Goal: Task Accomplishment & Management: Use online tool/utility

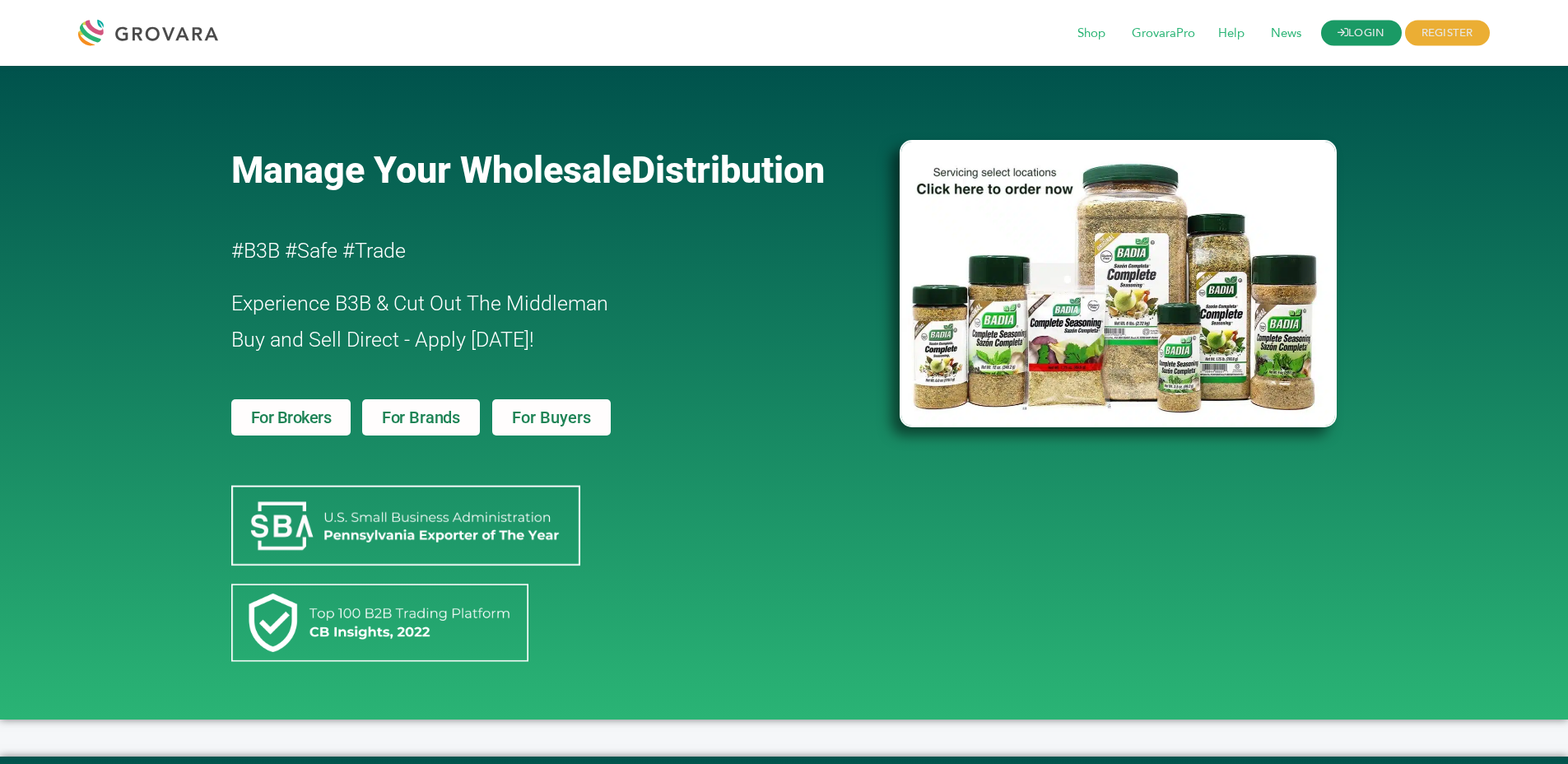
click at [1374, 37] on link "LOGIN" at bounding box center [1360, 33] width 80 height 25
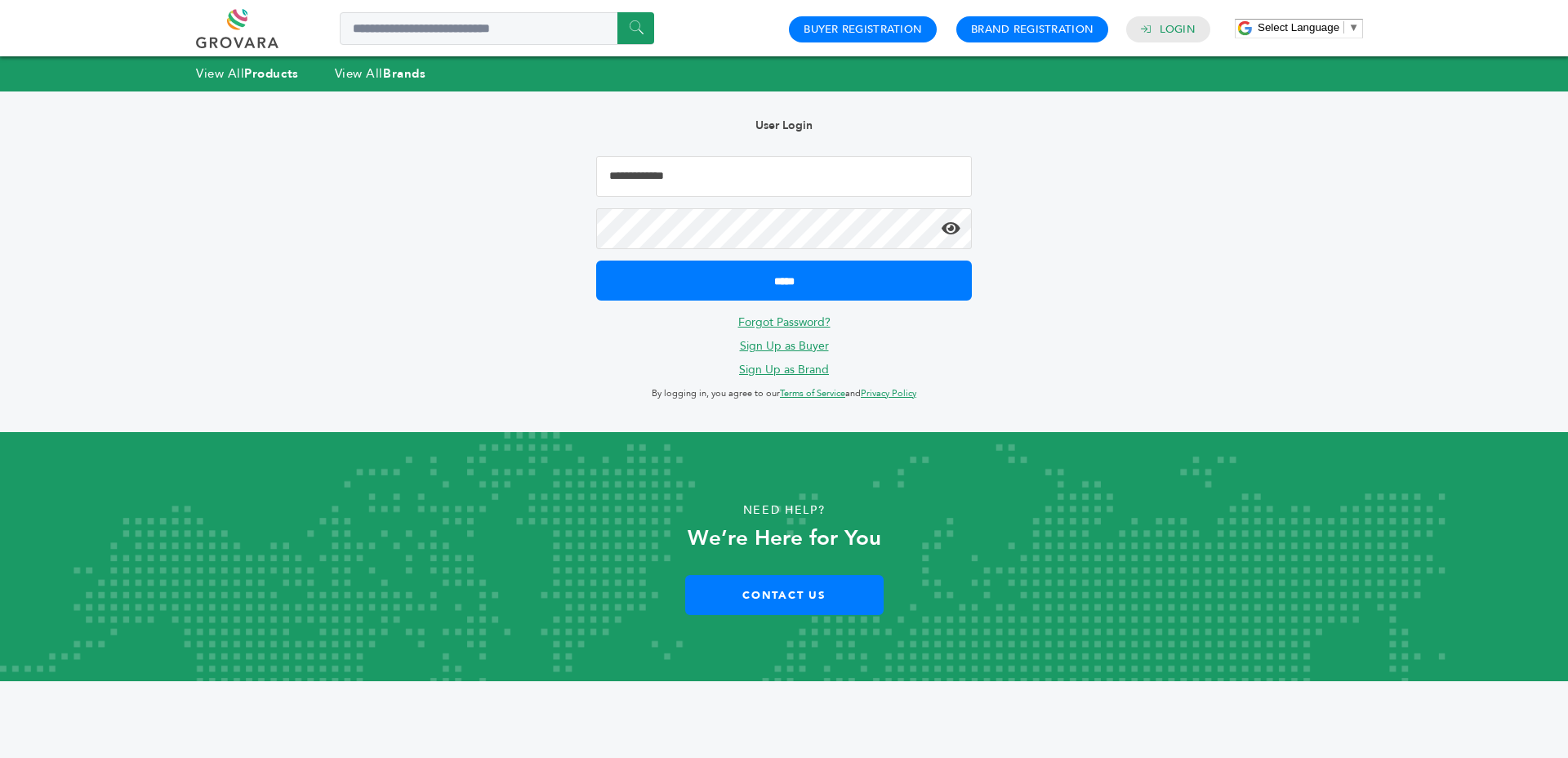
click at [782, 168] on input "Email Address" at bounding box center [784, 176] width 376 height 41
type input "**********"
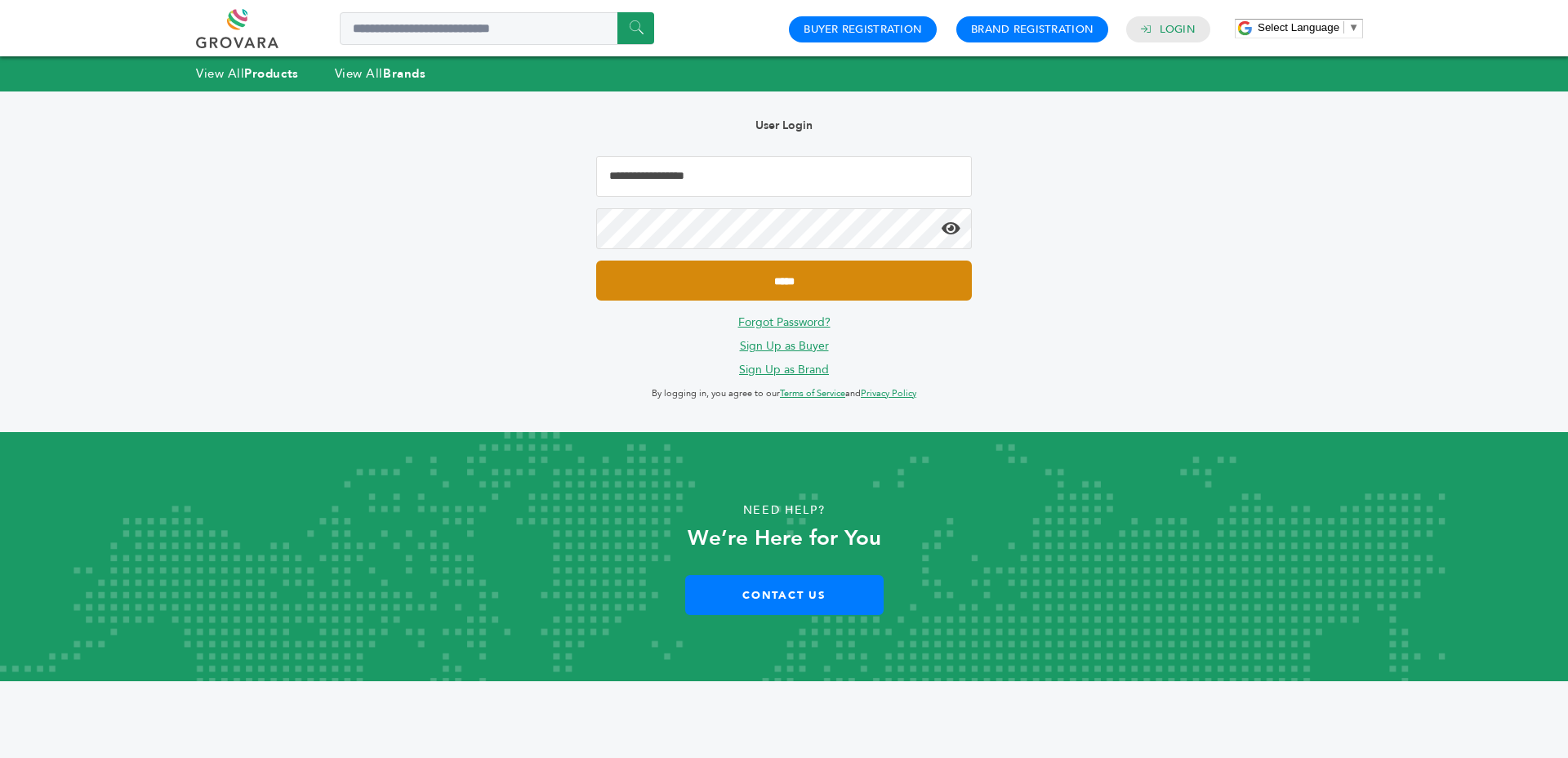
click at [747, 289] on input "*****" at bounding box center [784, 280] width 376 height 40
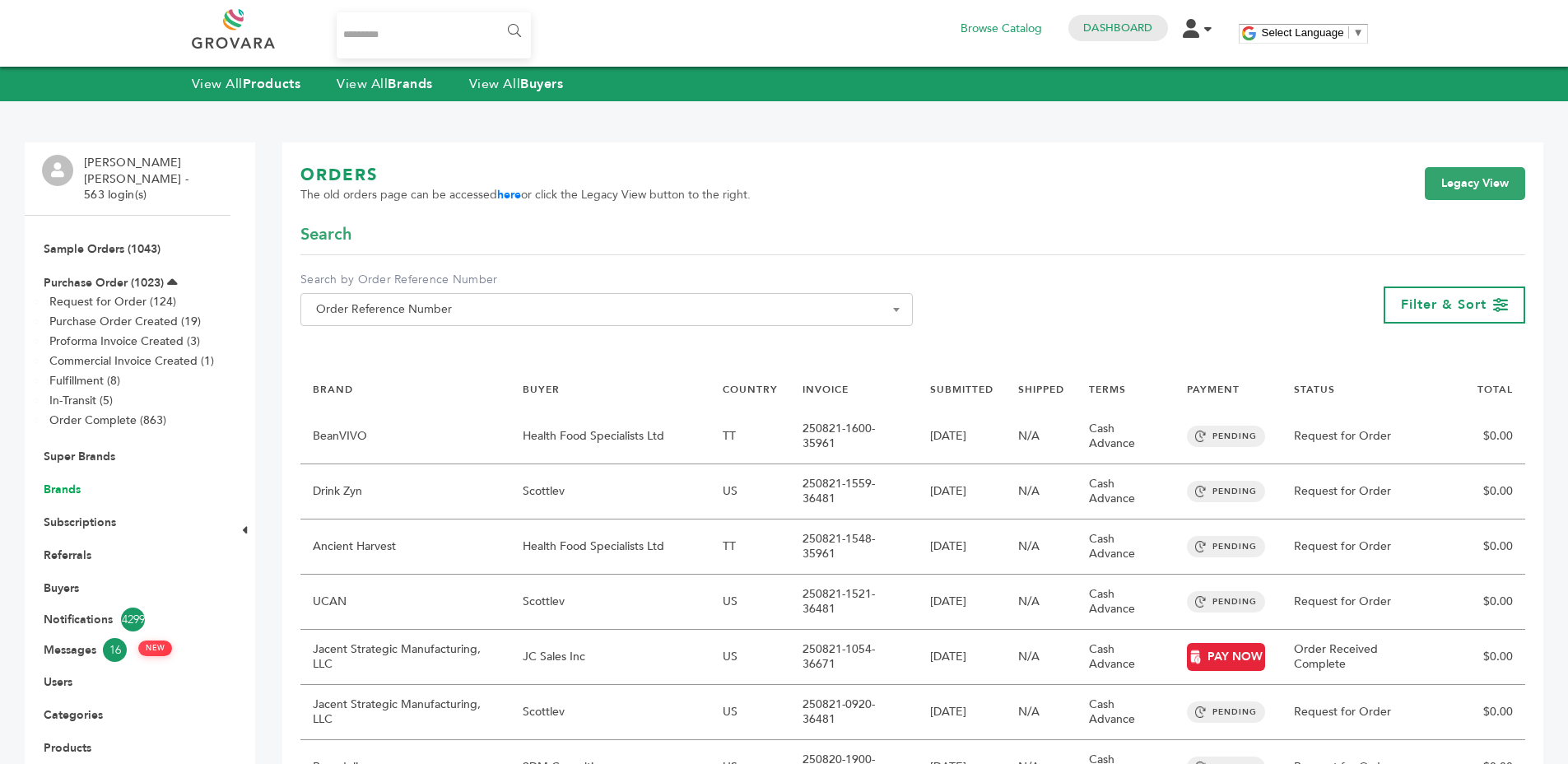
click at [65, 482] on link "Brands" at bounding box center [61, 489] width 37 height 16
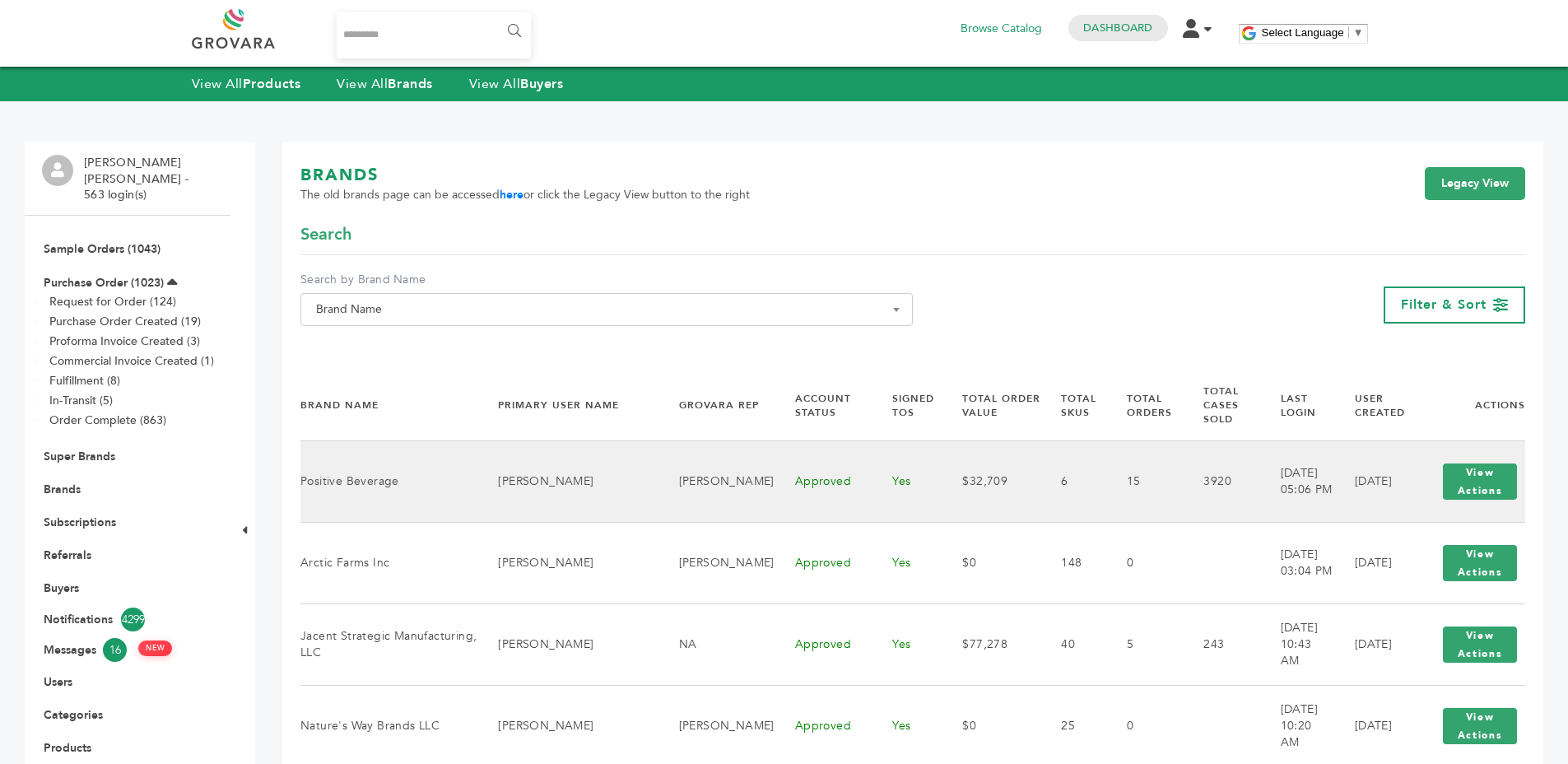
click at [393, 460] on td "Positive Beverage" at bounding box center [388, 481] width 177 height 81
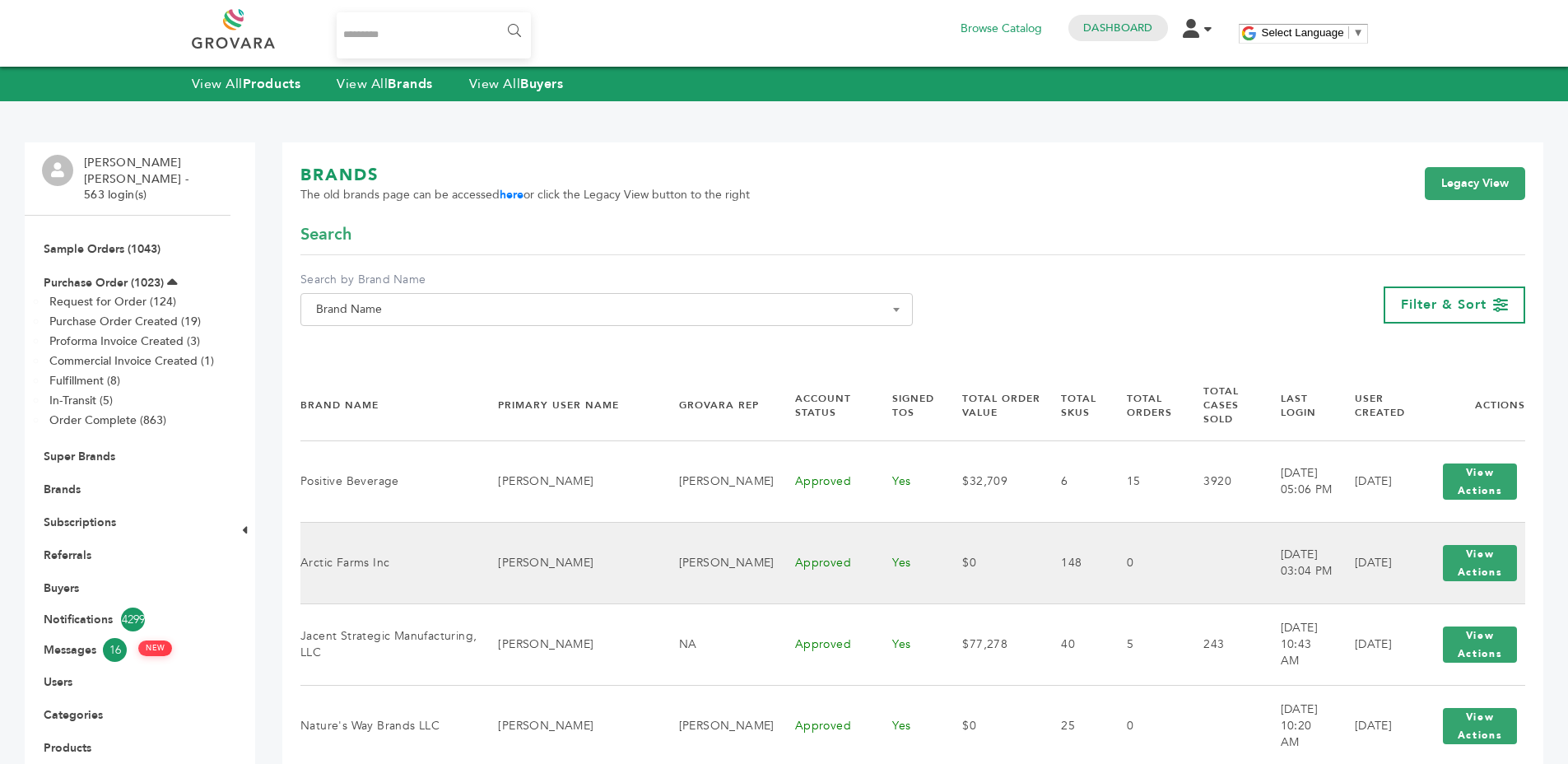
click at [428, 573] on td "Arctic Farms Inc" at bounding box center [388, 562] width 177 height 81
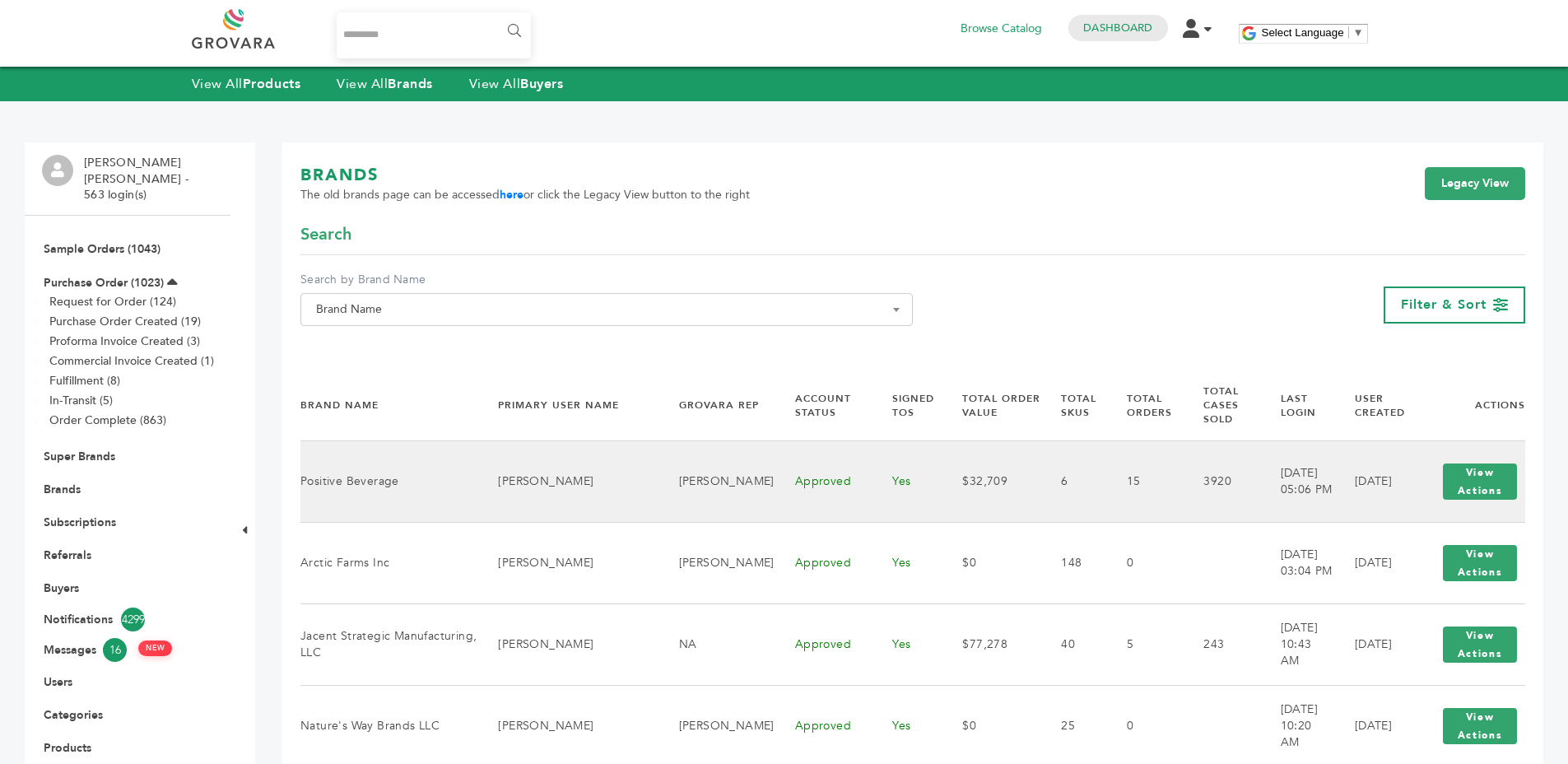
click at [658, 442] on td "Peter Groverman" at bounding box center [716, 481] width 116 height 81
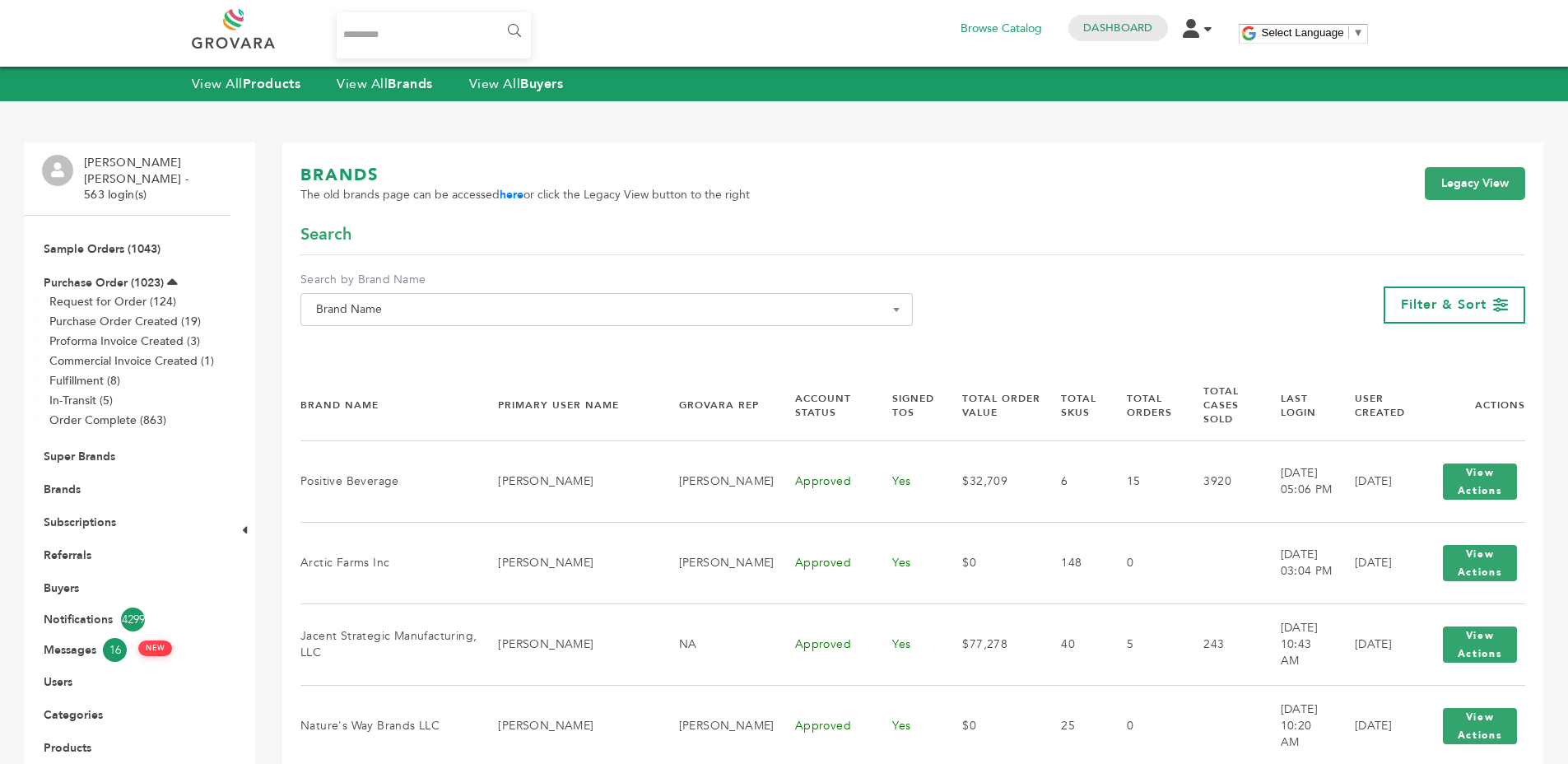
click at [48, 311] on li "Purchase Order Created (19)" at bounding box center [139, 320] width 182 height 20
click at [77, 293] on li "Request for Order (124)" at bounding box center [139, 300] width 182 height 20
click at [77, 294] on link "Request for Order (124)" at bounding box center [112, 301] width 127 height 16
click at [64, 275] on link "Purchase Order (1023)" at bounding box center [103, 282] width 120 height 16
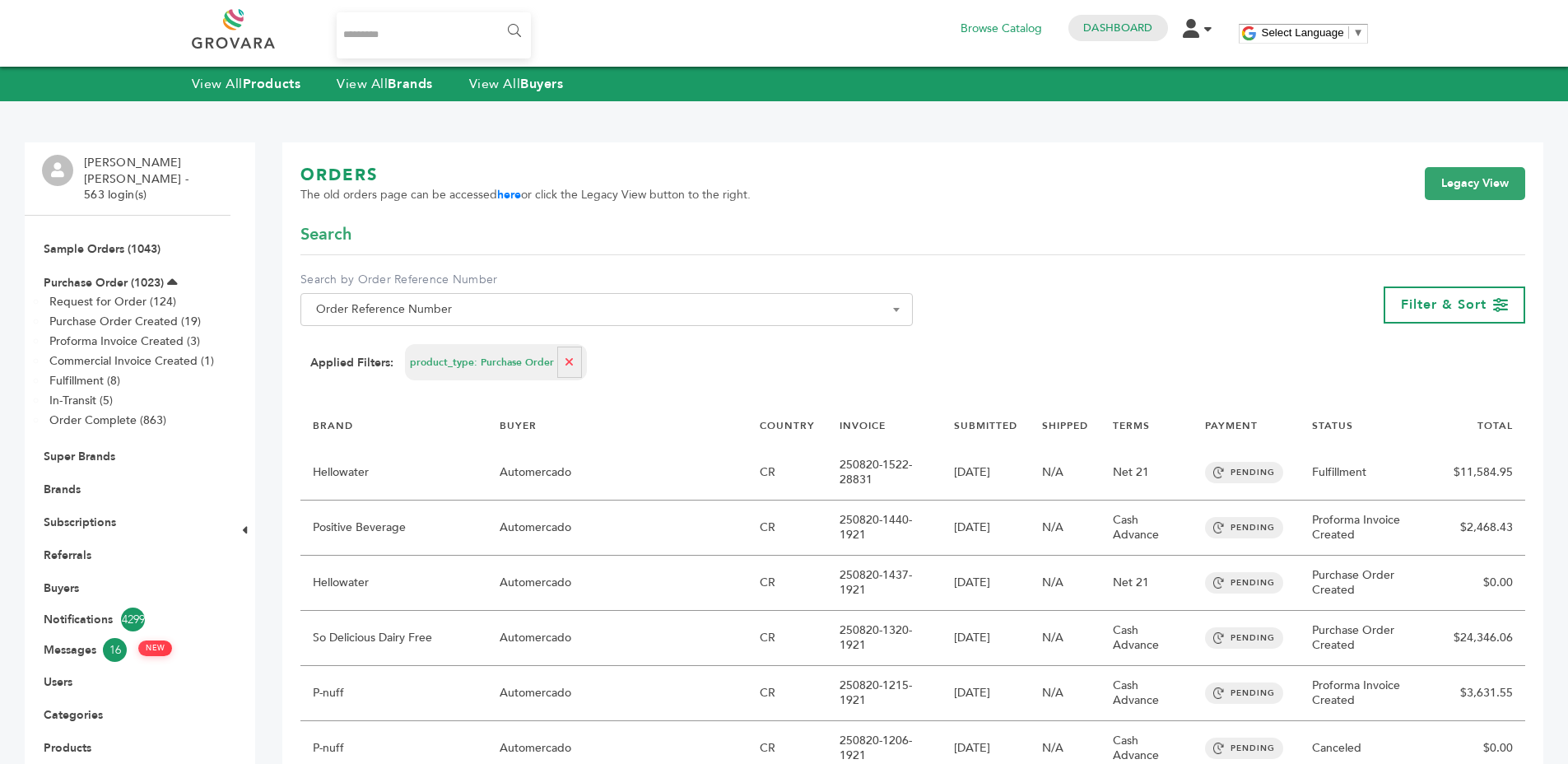
click at [557, 364] on button "button" at bounding box center [570, 362] width 25 height 31
select select
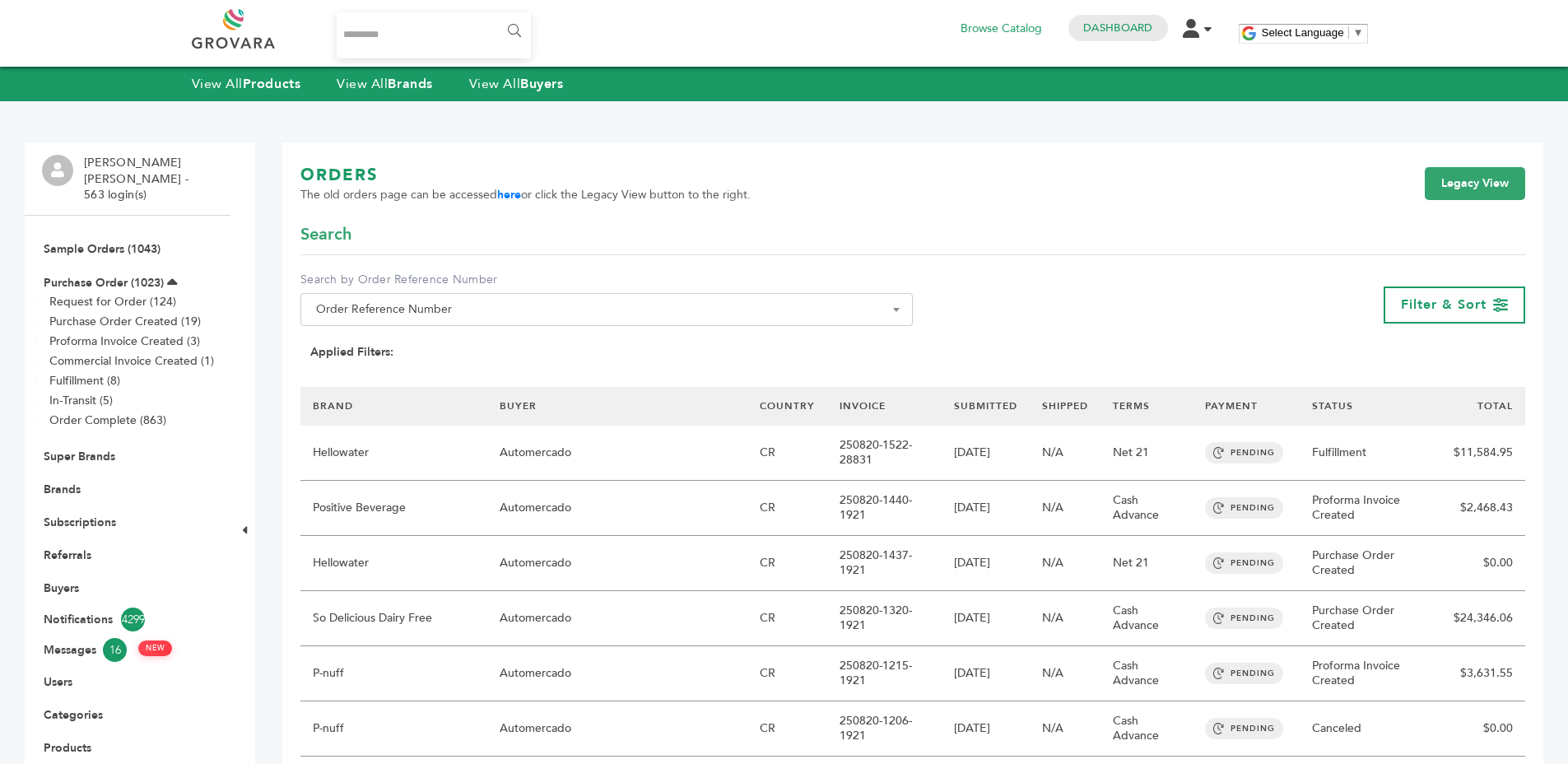
click at [537, 399] on link "BUYER" at bounding box center [518, 406] width 37 height 13
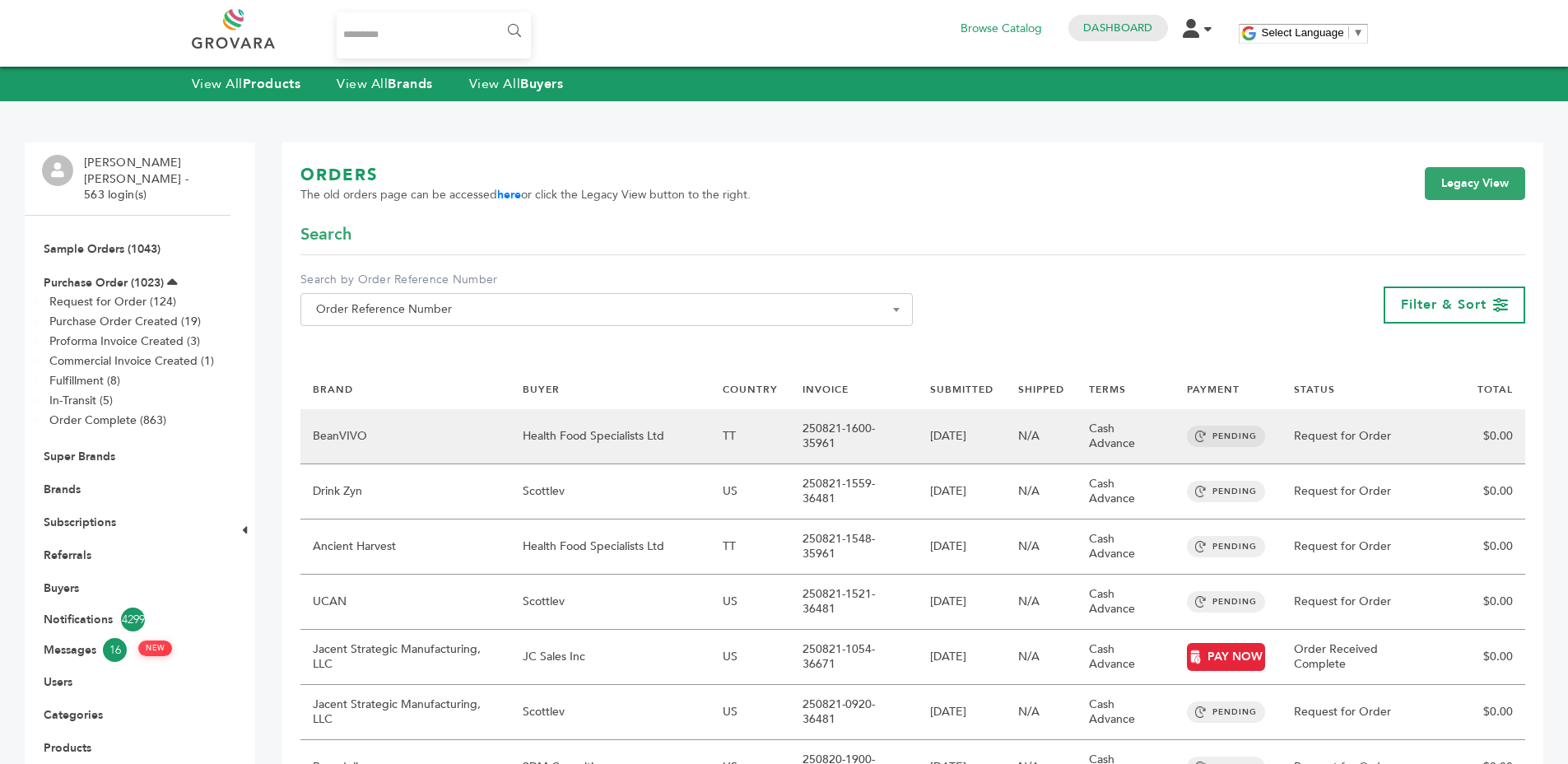
click at [625, 435] on td "Health Food Specialists Ltd" at bounding box center [610, 436] width 200 height 55
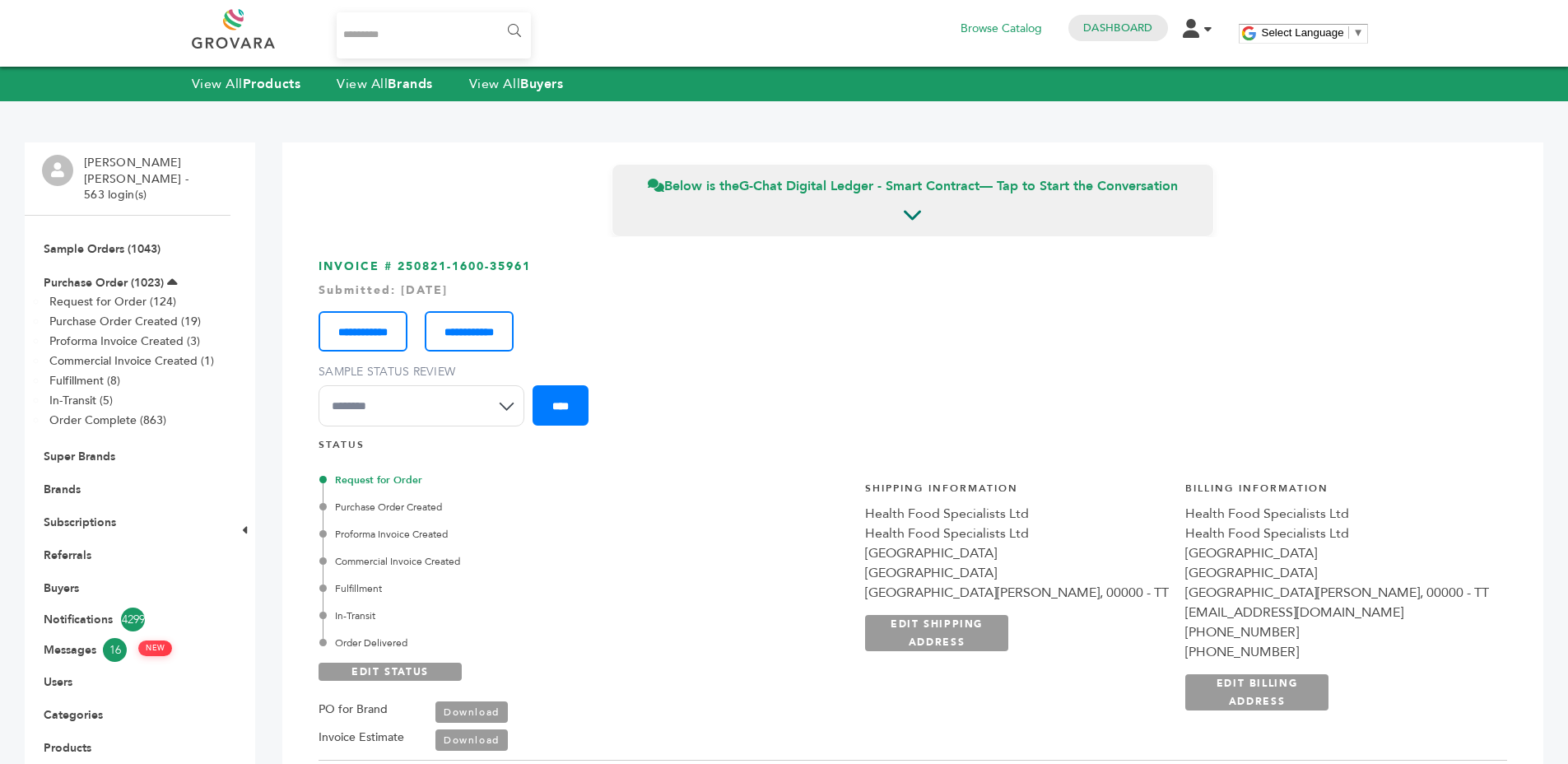
click at [132, 265] on li "Purchase Order (1023) Request for Order (124) Purchase Order Created (19) Profo…" at bounding box center [127, 352] width 171 height 175
click at [131, 265] on li "Purchase Order (1023) Request for Order (124) Purchase Order Created (19) Profo…" at bounding box center [127, 352] width 171 height 175
click at [134, 275] on link "Purchase Order (1023)" at bounding box center [103, 282] width 120 height 16
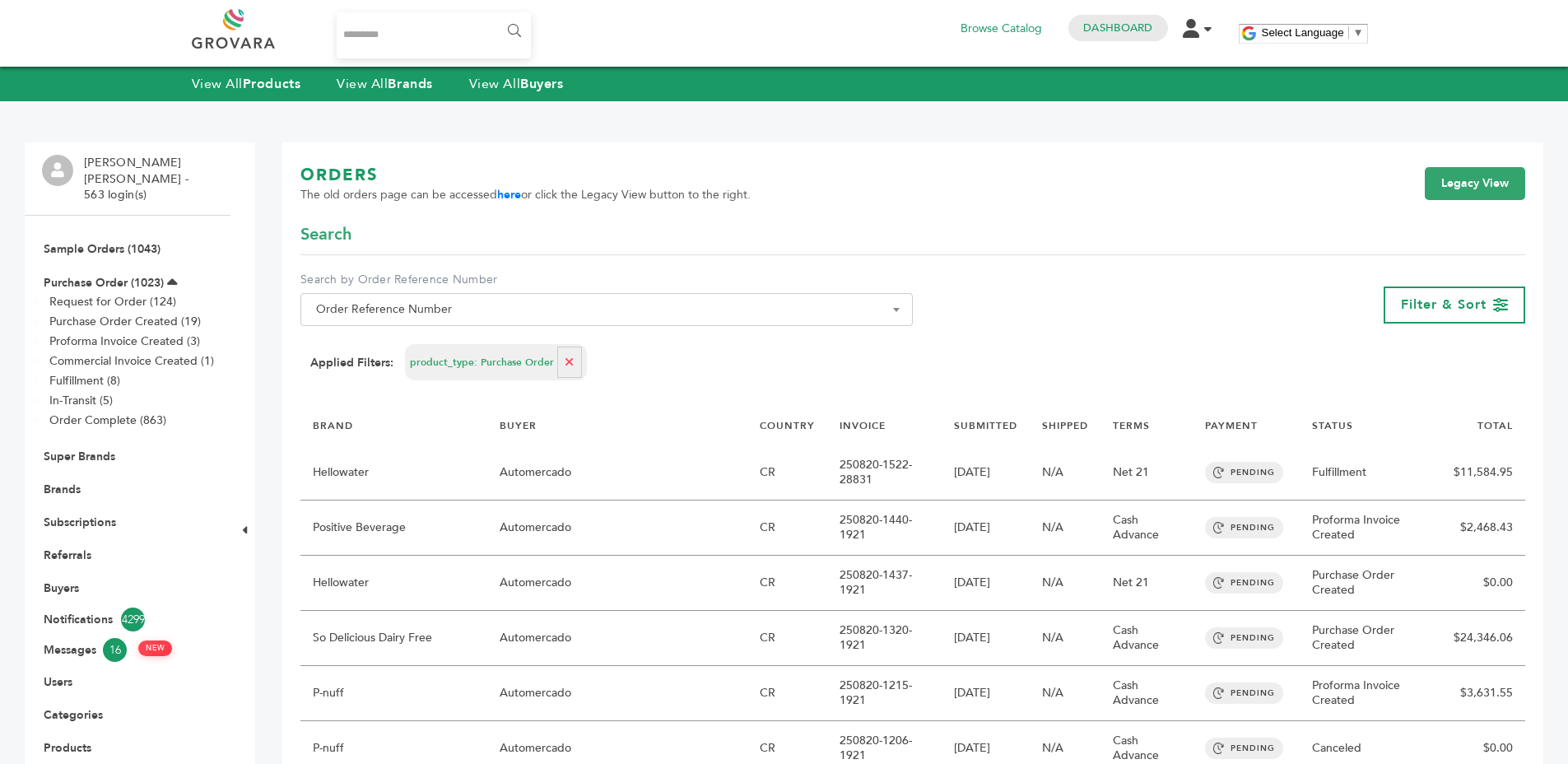
click at [566, 353] on button "button" at bounding box center [570, 362] width 25 height 31
select select
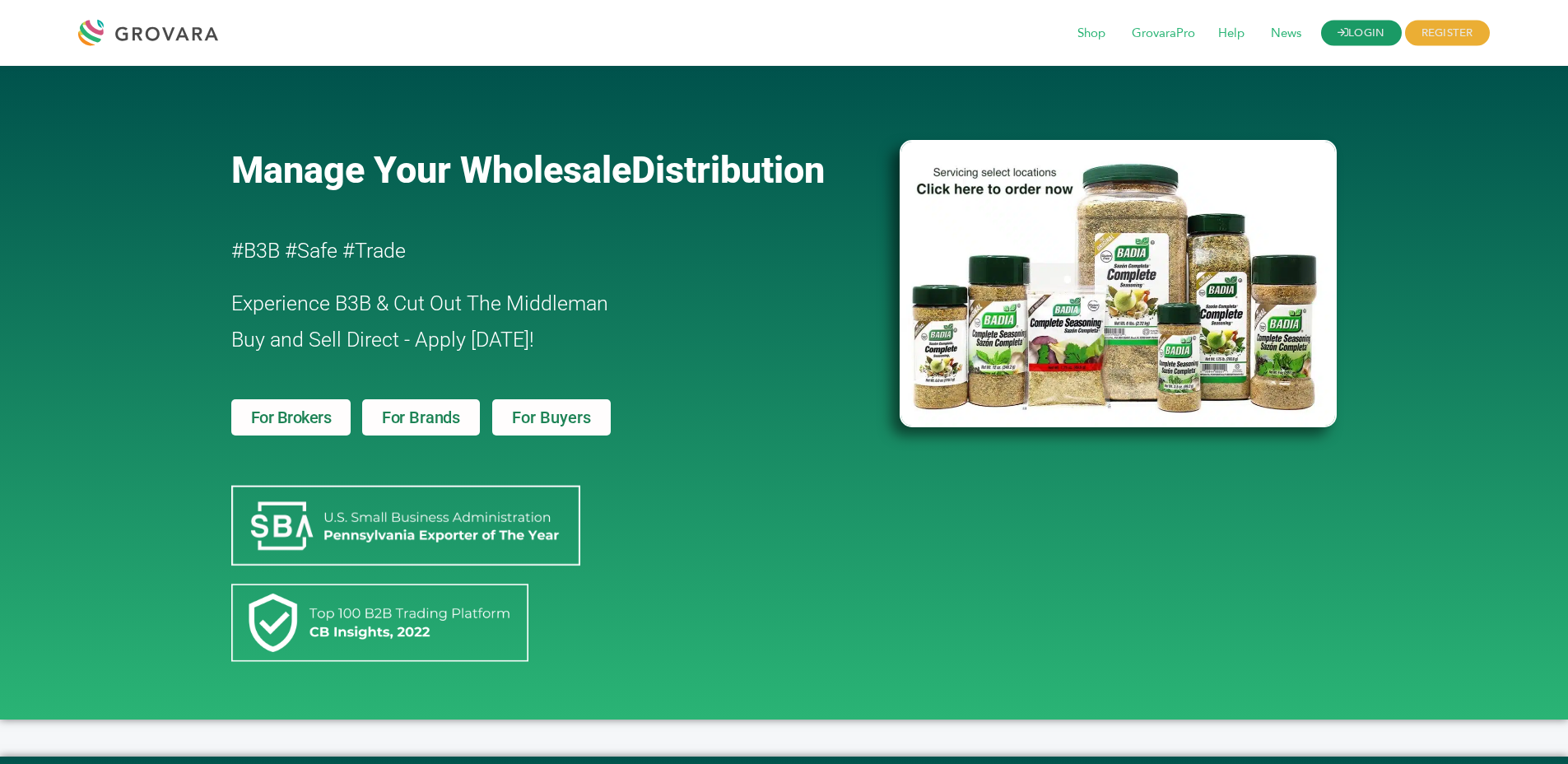
click at [1333, 38] on link "LOGIN" at bounding box center [1360, 33] width 80 height 25
click at [1367, 41] on link "LOGIN" at bounding box center [1360, 33] width 80 height 25
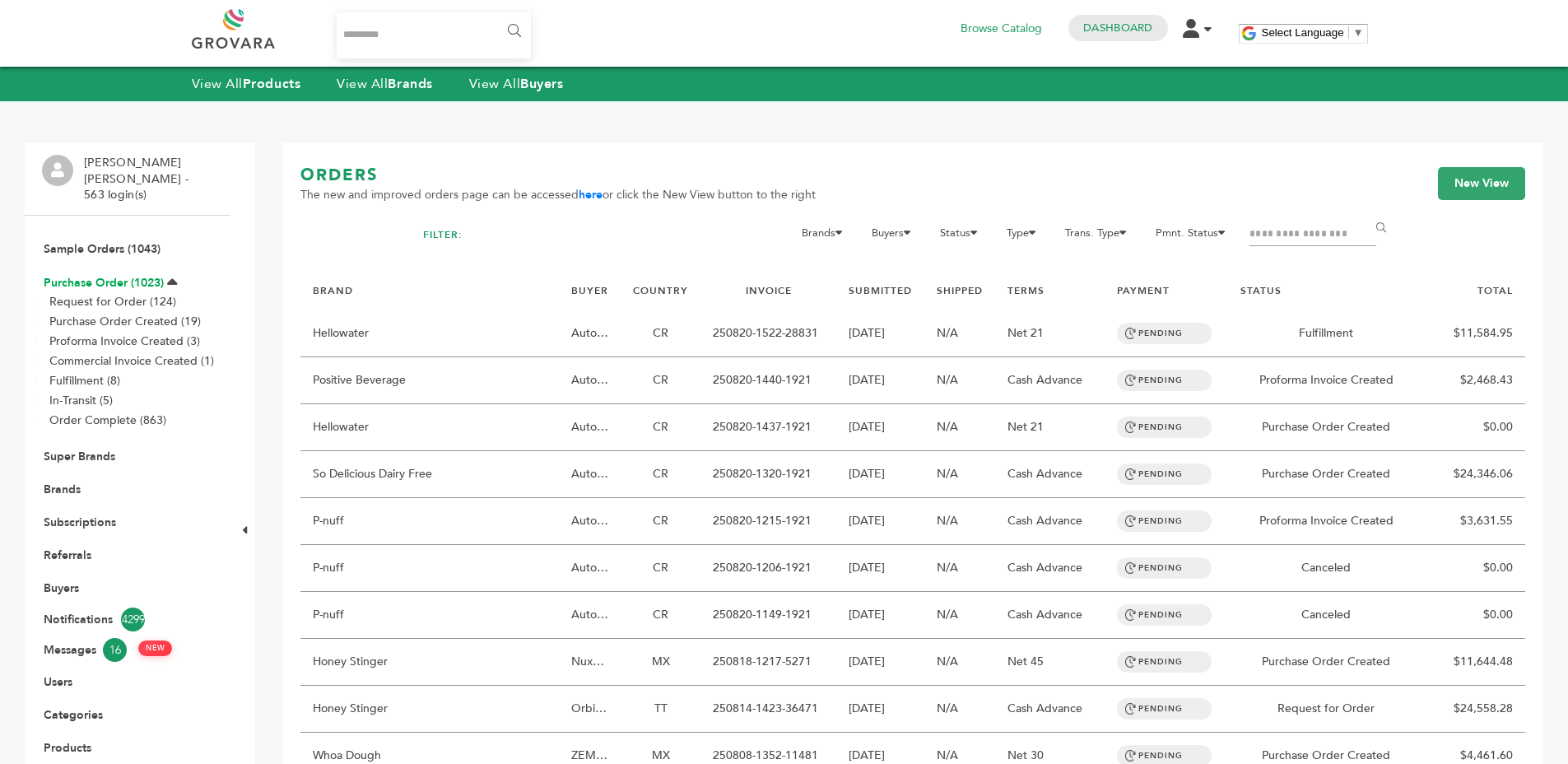
click at [138, 275] on link "Purchase Order (1023)" at bounding box center [103, 282] width 120 height 16
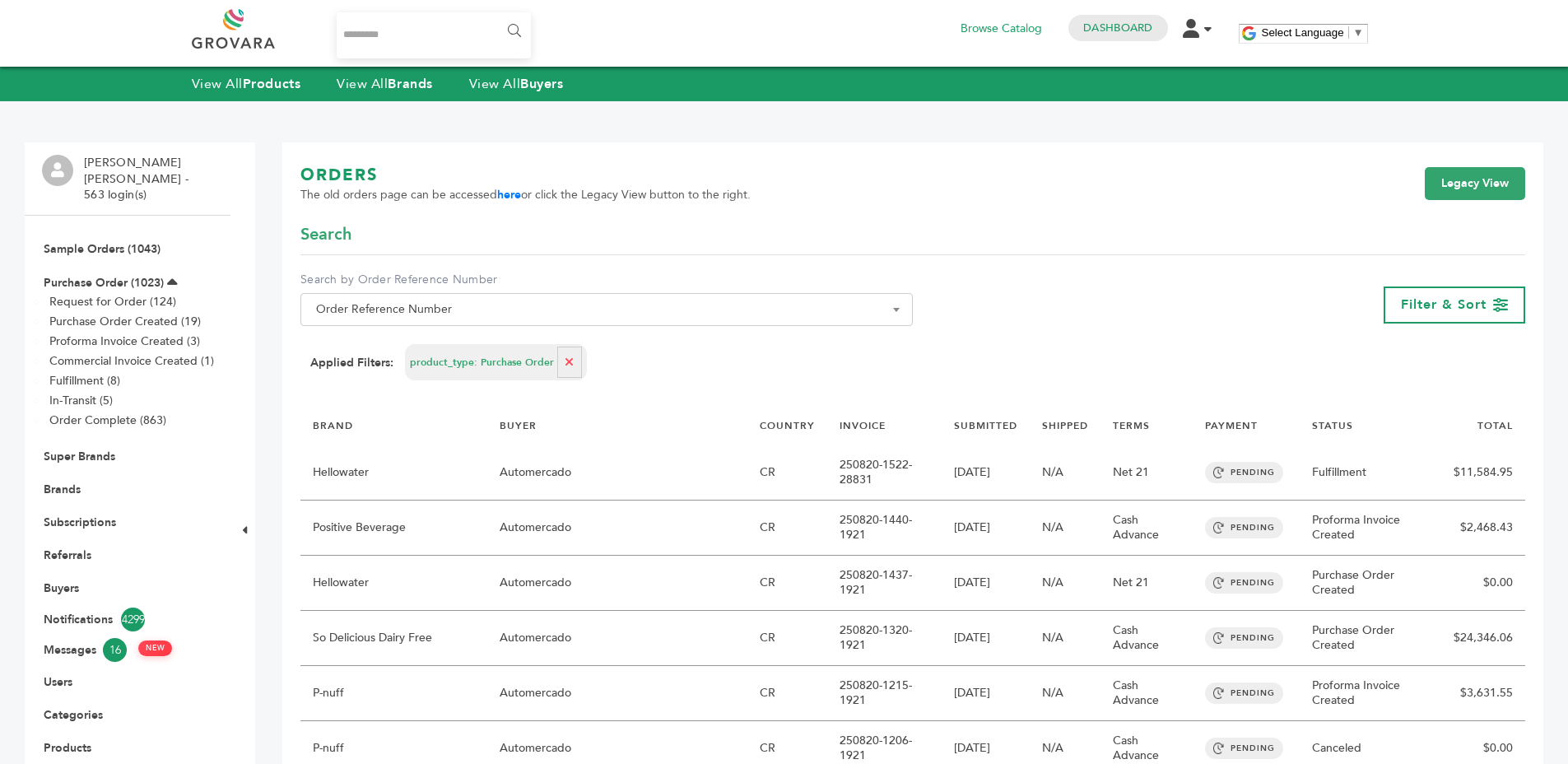
click at [566, 367] on icon "button" at bounding box center [570, 362] width 9 height 11
select select
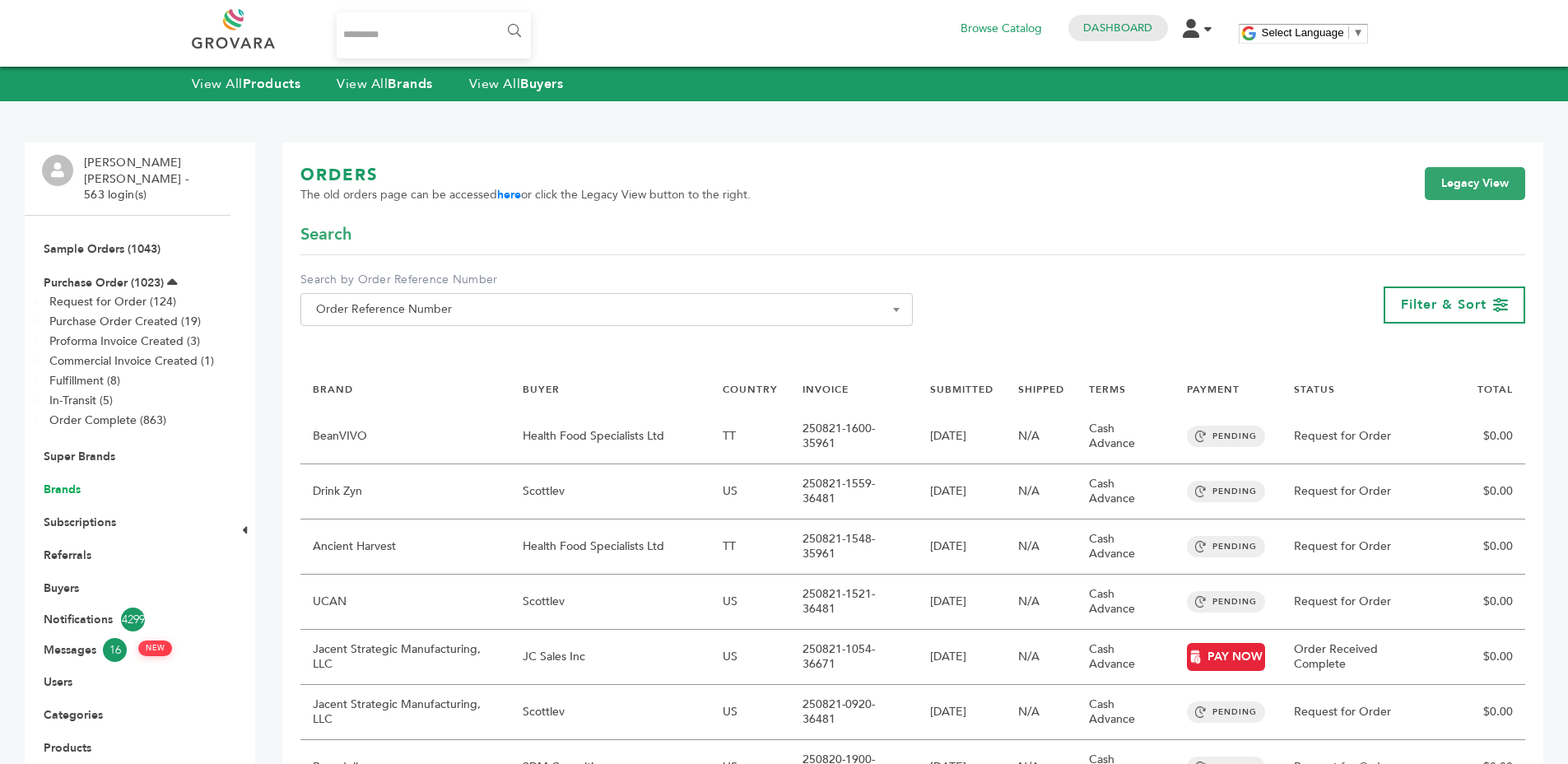
click at [54, 482] on link "Brands" at bounding box center [61, 489] width 37 height 16
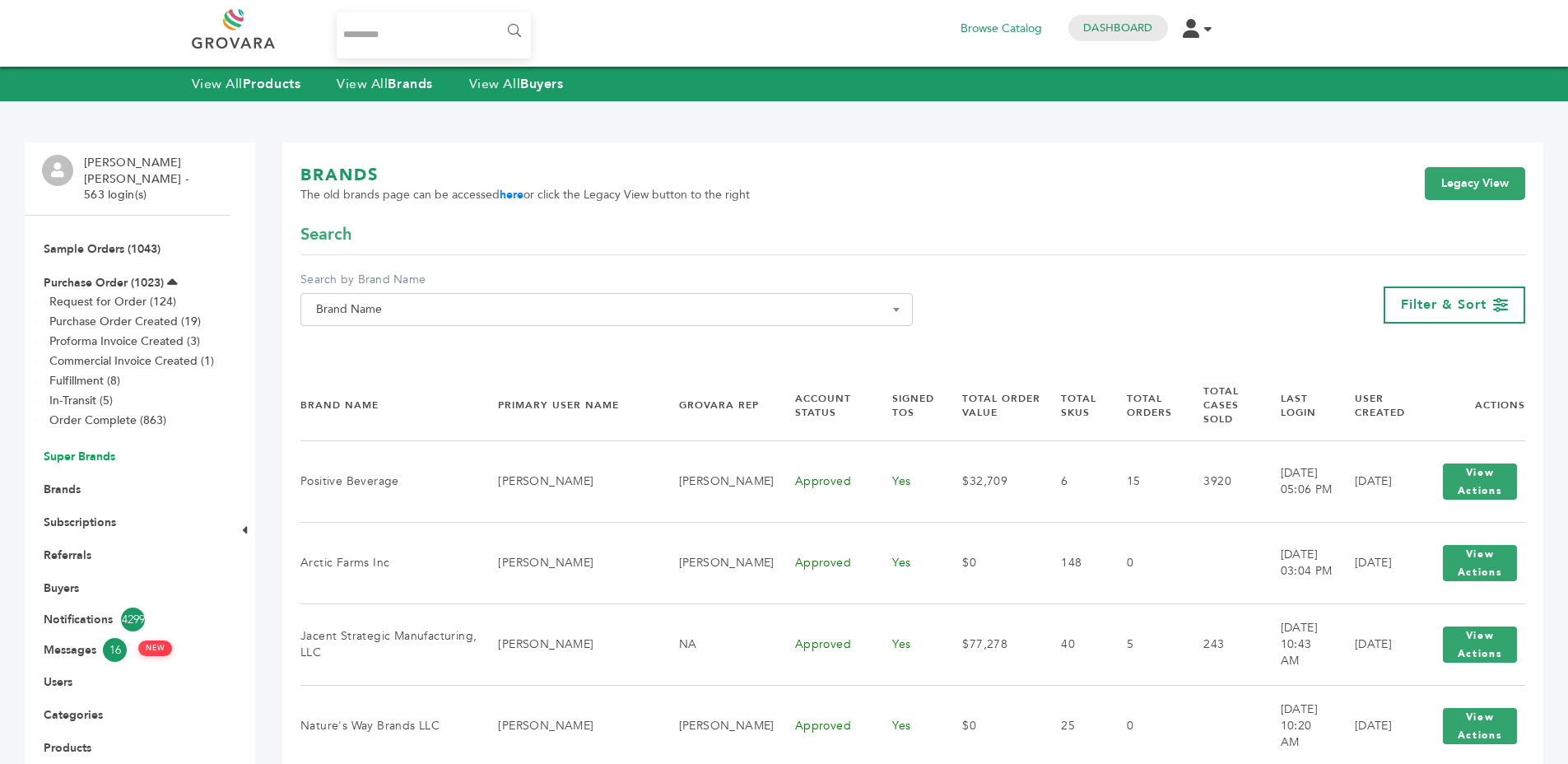
click at [54, 449] on link "Super Brands" at bounding box center [79, 456] width 72 height 16
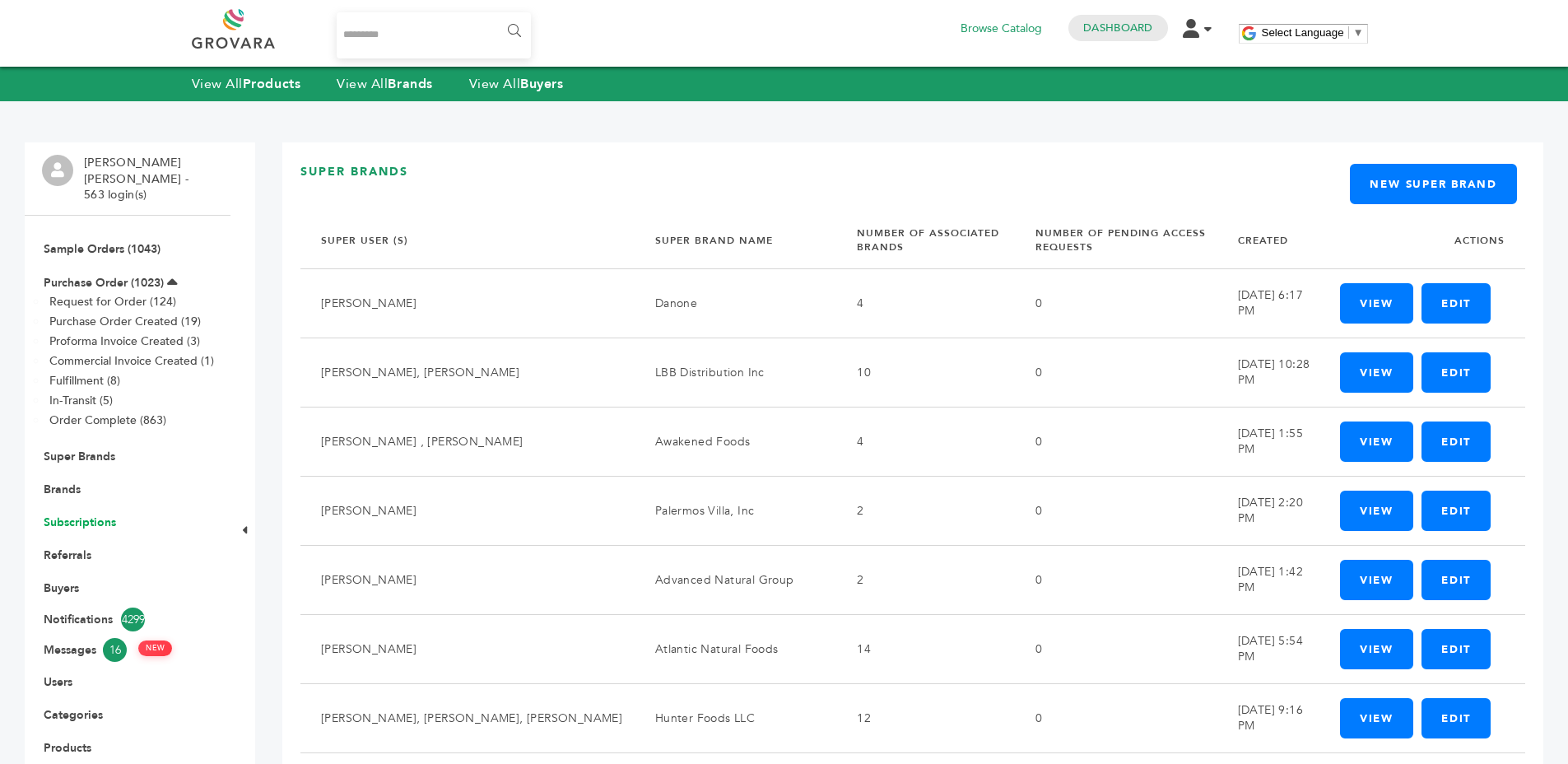
click at [60, 515] on link "Subscriptions" at bounding box center [79, 522] width 73 height 16
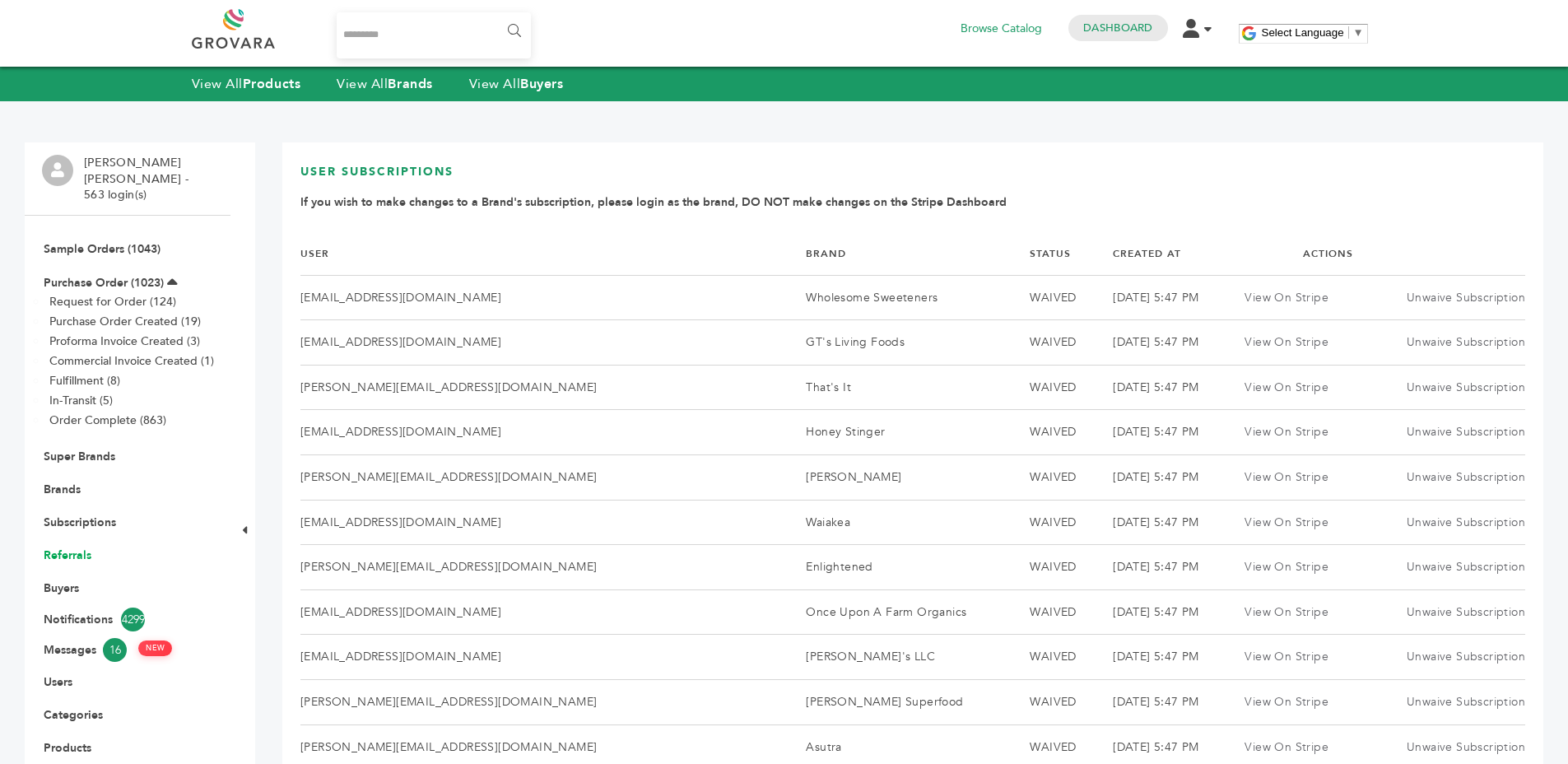
click at [64, 547] on link "Referrals" at bounding box center [67, 554] width 48 height 16
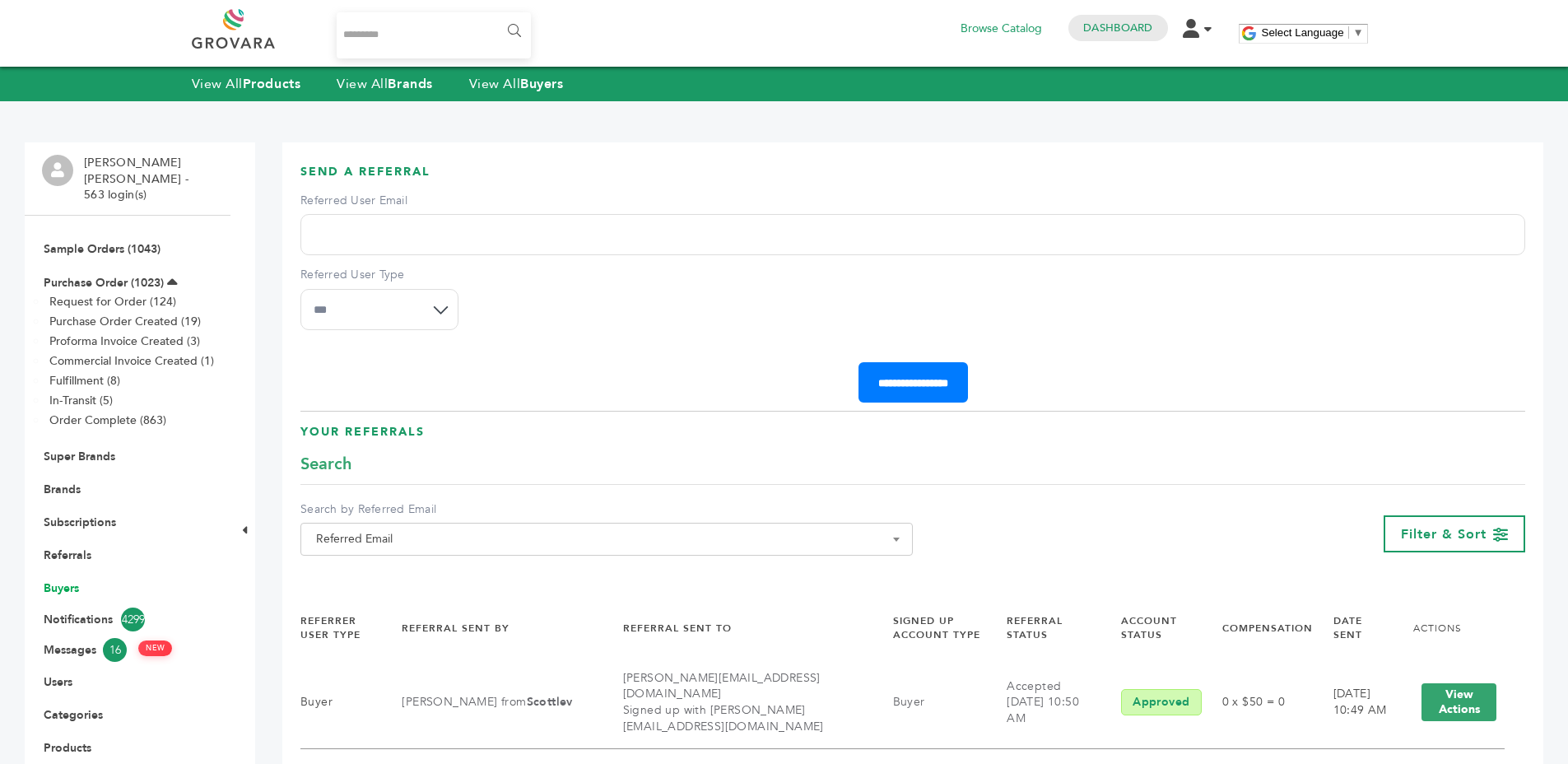
click at [57, 580] on link "Buyers" at bounding box center [60, 587] width 35 height 16
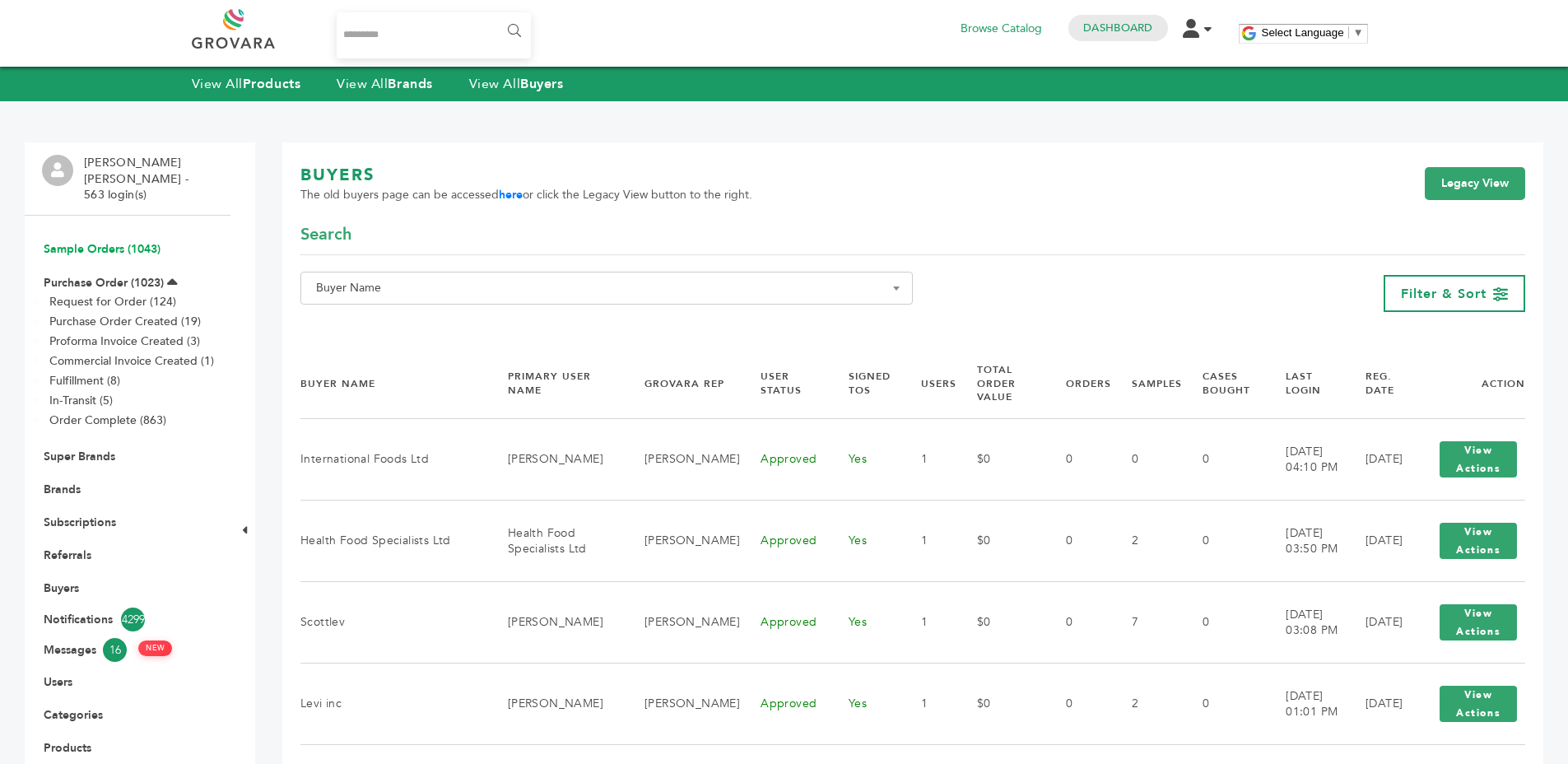
click at [114, 241] on link "Sample Orders (1043)" at bounding box center [102, 248] width 117 height 16
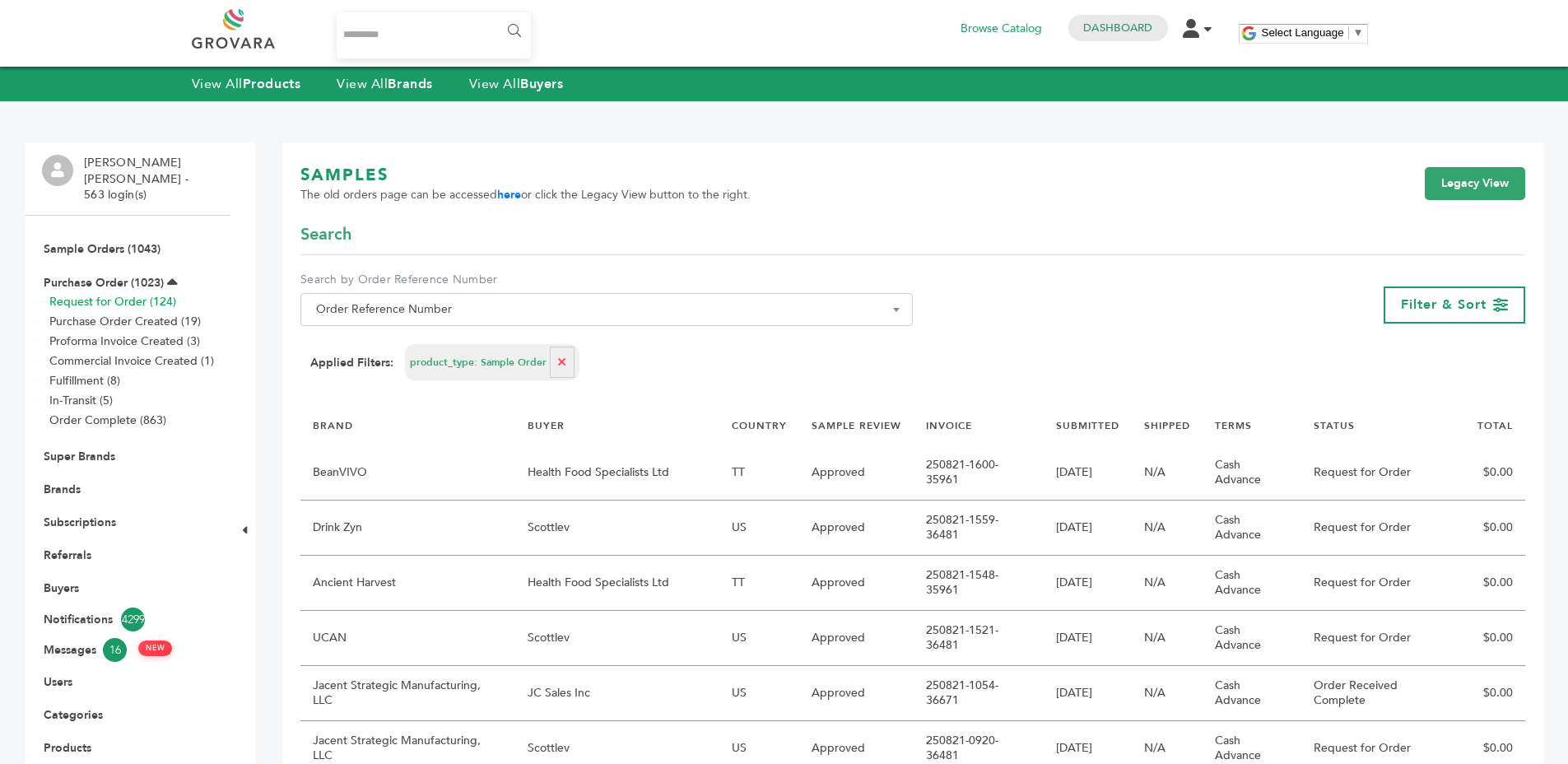
click at [116, 294] on link "Request for Order (124)" at bounding box center [112, 301] width 127 height 16
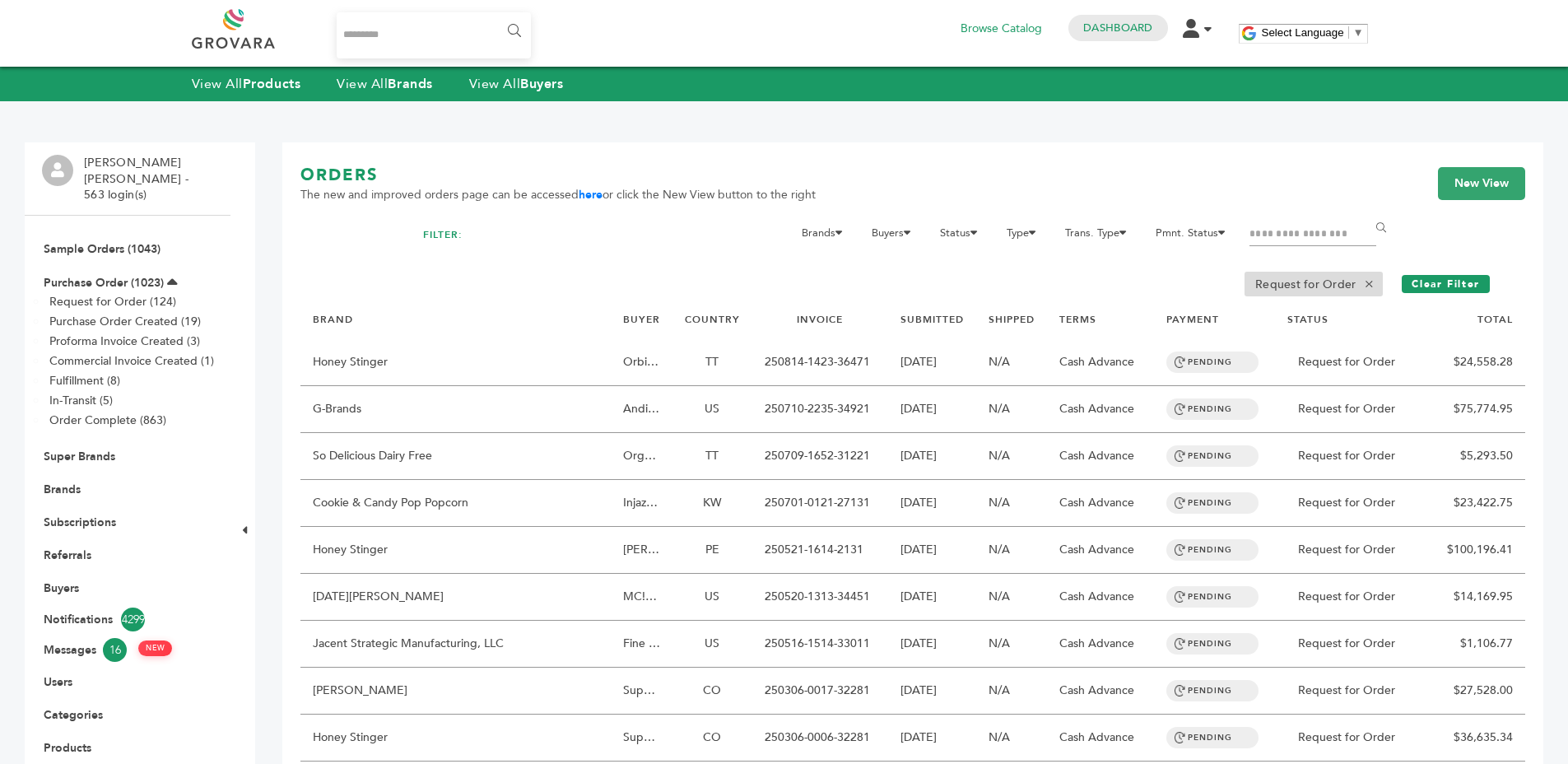
click at [109, 275] on link "Purchase Order (1023)" at bounding box center [103, 282] width 120 height 16
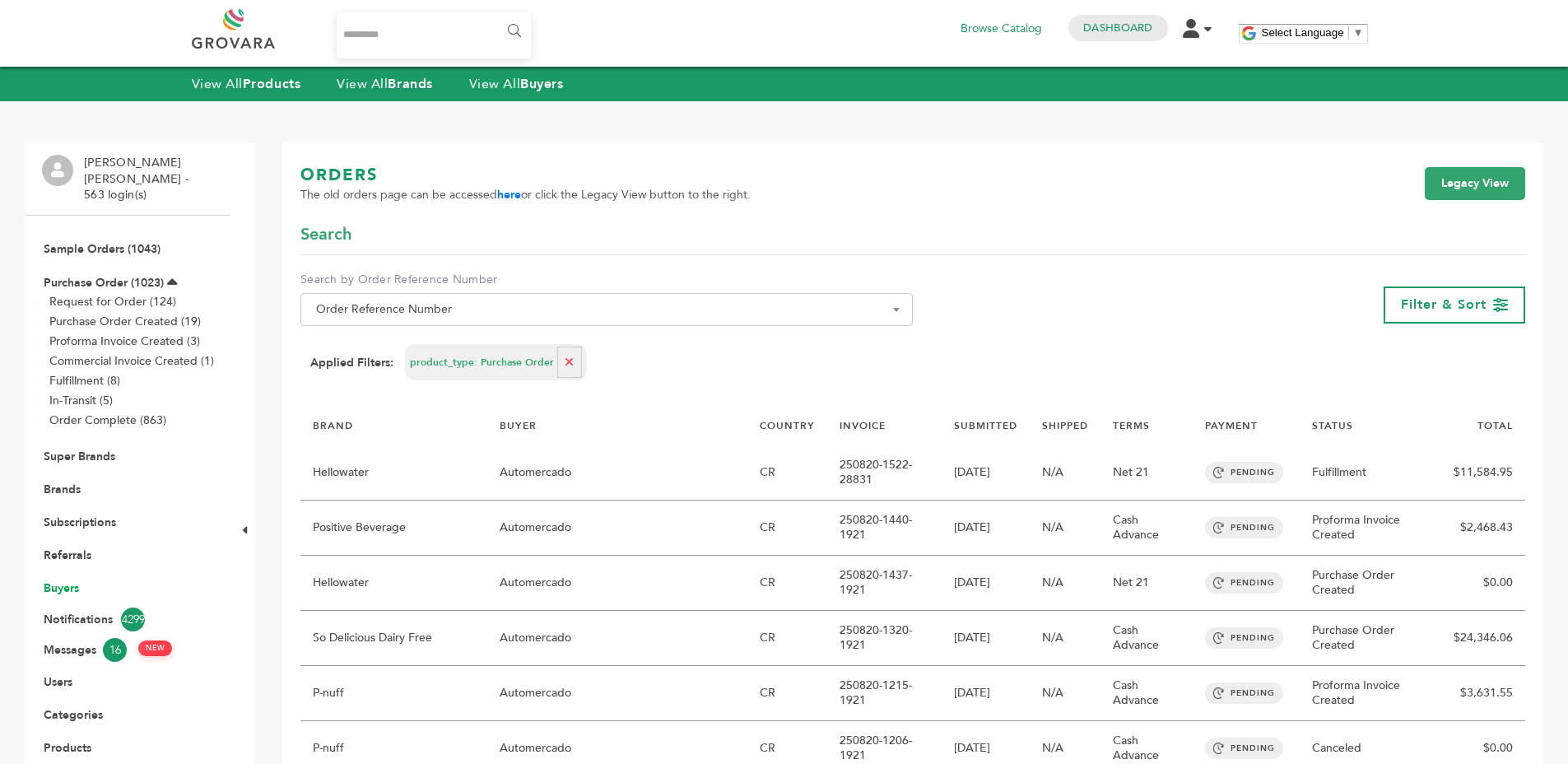
click at [55, 580] on link "Buyers" at bounding box center [60, 587] width 35 height 16
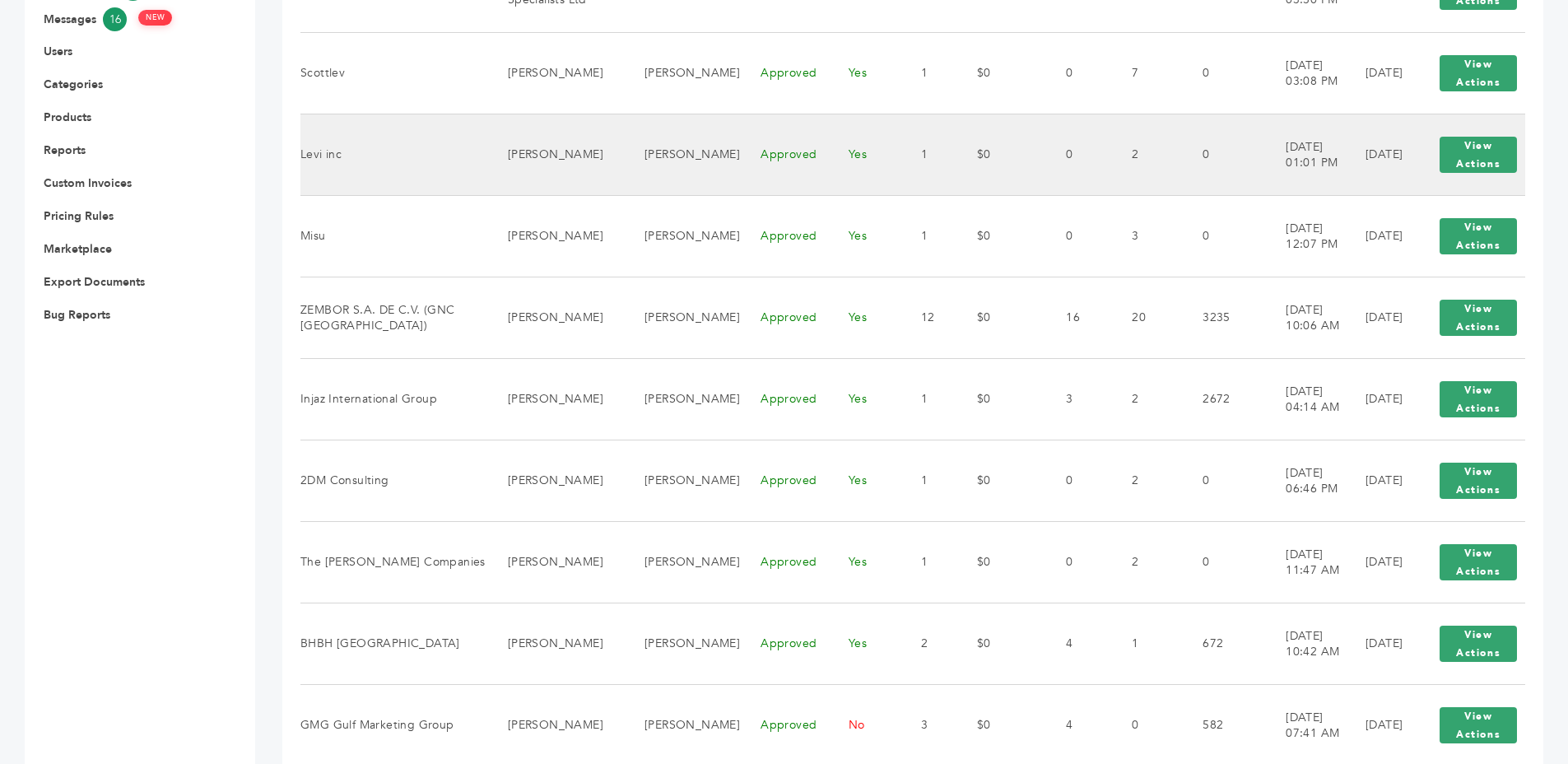
scroll to position [1211, 0]
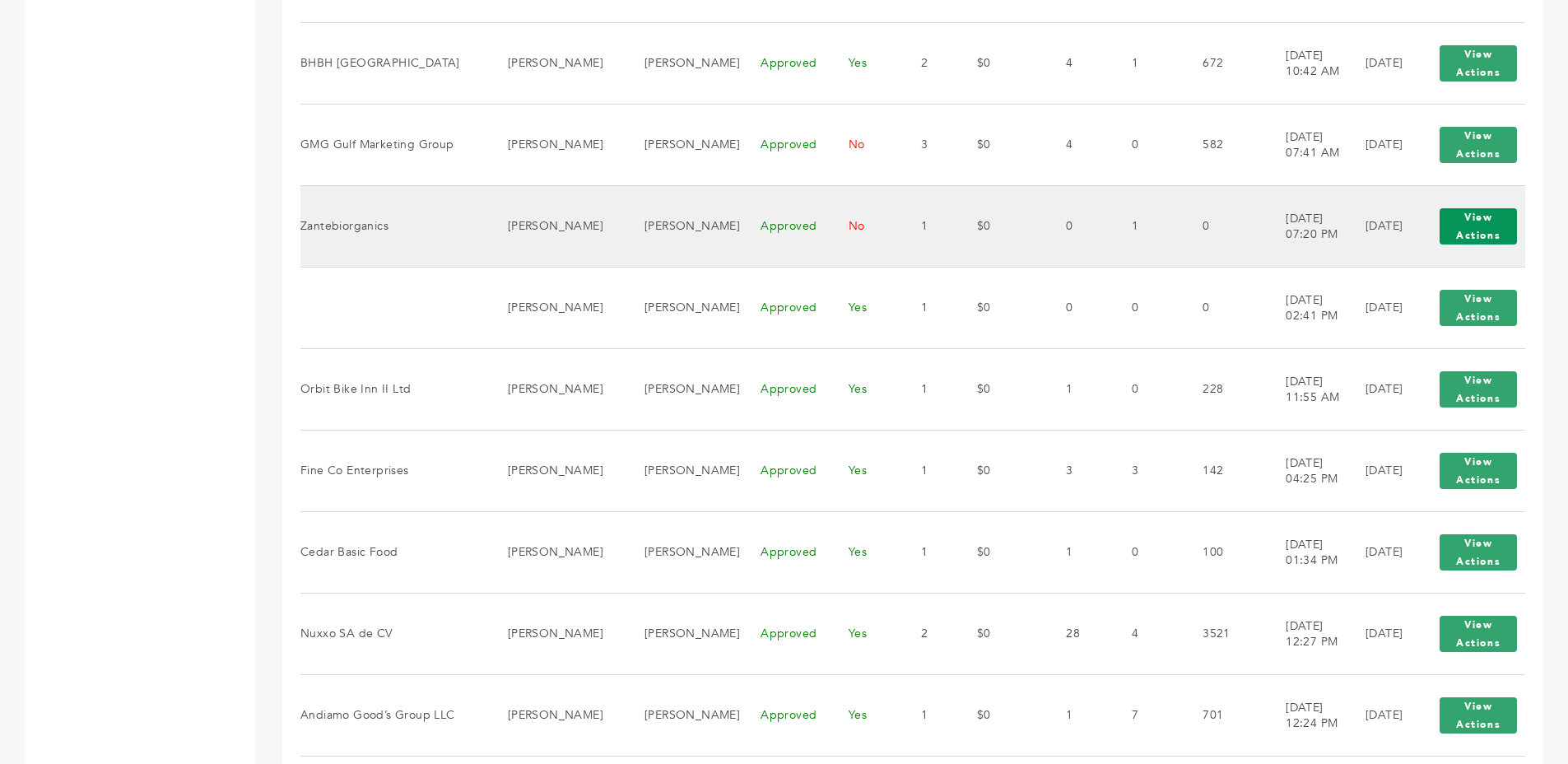
click at [1468, 216] on button "View Actions" at bounding box center [1478, 226] width 77 height 36
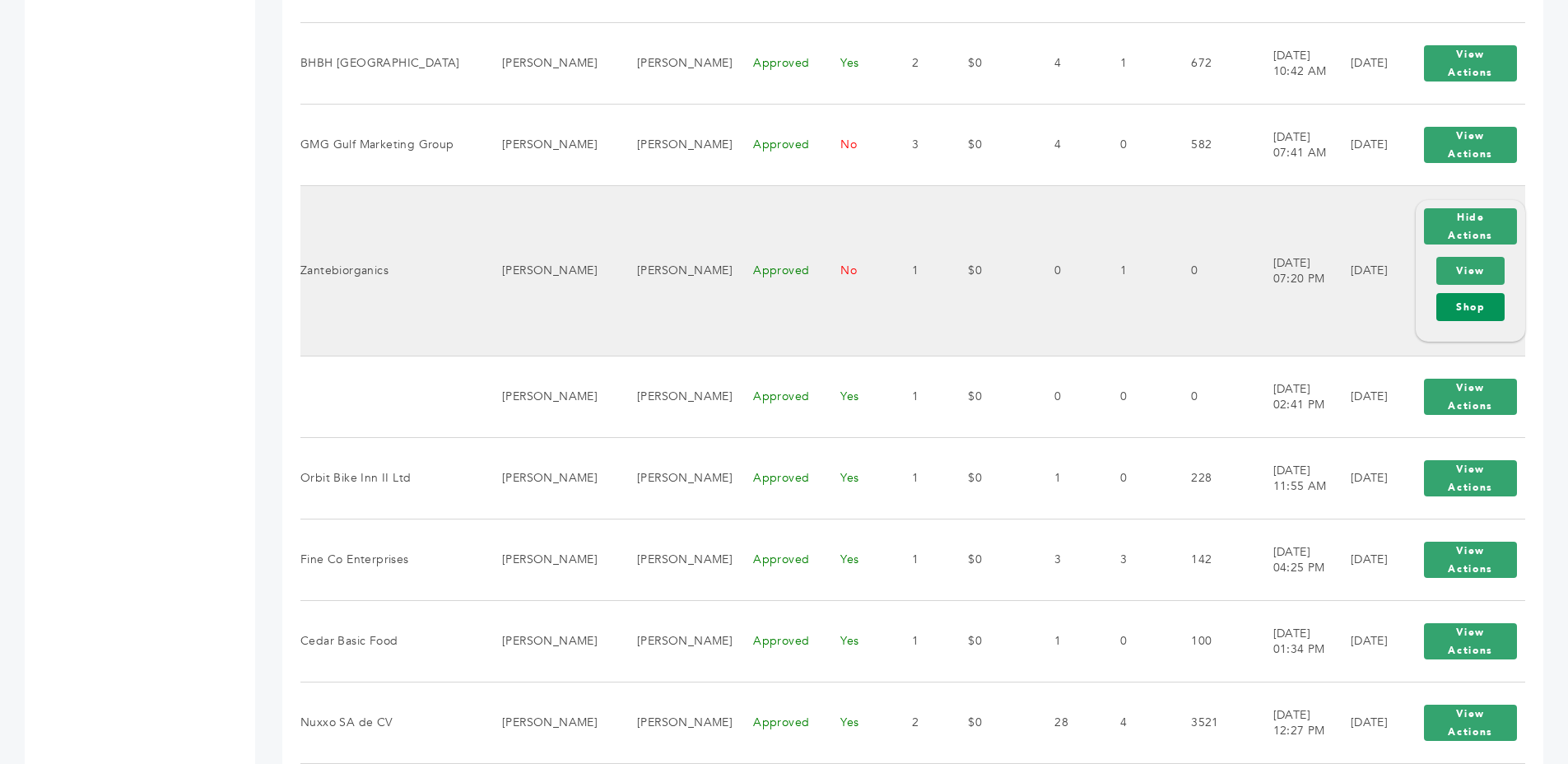
click at [1476, 295] on link "Shop" at bounding box center [1470, 307] width 68 height 28
